Goal: Task Accomplishment & Management: Manage account settings

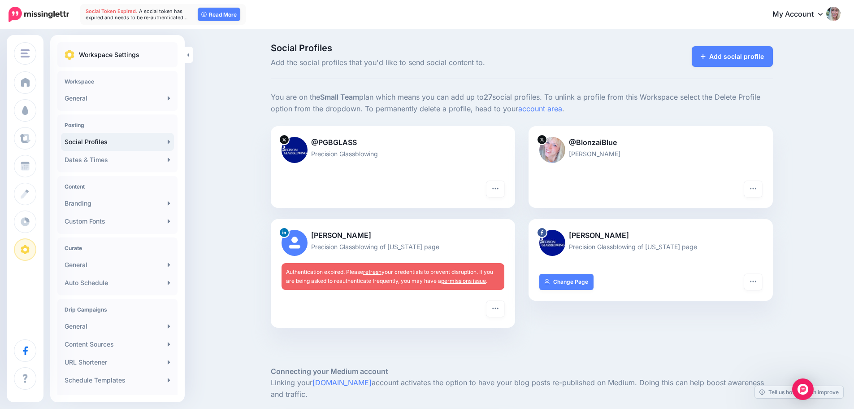
click at [461, 281] on link "permissions issue" at bounding box center [463, 280] width 45 height 7
click at [300, 239] on img at bounding box center [295, 243] width 26 height 26
click at [298, 250] on img at bounding box center [295, 243] width 26 height 26
click at [300, 240] on img at bounding box center [295, 243] width 26 height 26
click at [298, 242] on img at bounding box center [295, 243] width 26 height 26
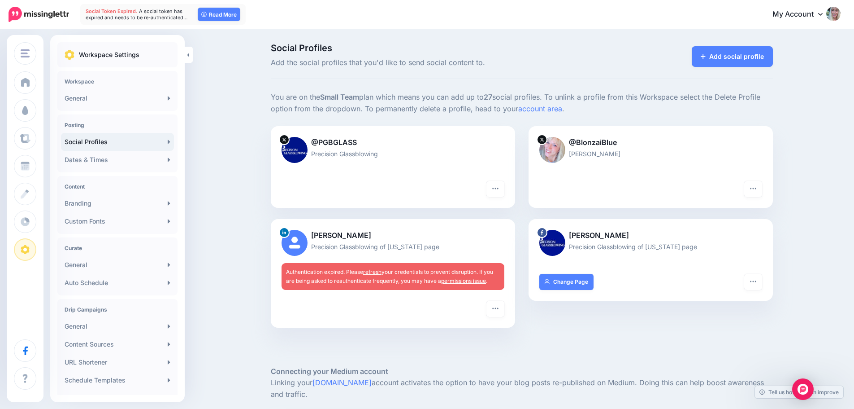
click at [330, 236] on p "[PERSON_NAME]" at bounding box center [393, 236] width 223 height 12
click at [287, 231] on icon at bounding box center [285, 232] width 4 height 4
click at [293, 254] on img at bounding box center [295, 243] width 26 height 26
click at [348, 237] on p "[PERSON_NAME]" at bounding box center [393, 236] width 223 height 12
click at [291, 243] on img at bounding box center [295, 243] width 26 height 26
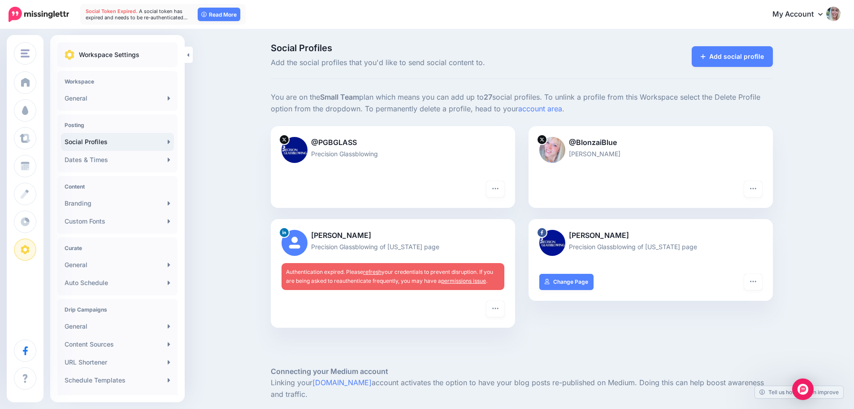
click at [291, 243] on img at bounding box center [295, 243] width 26 height 26
click at [379, 274] on link "refresh" at bounding box center [372, 271] width 18 height 7
